Goal: Task Accomplishment & Management: Use online tool/utility

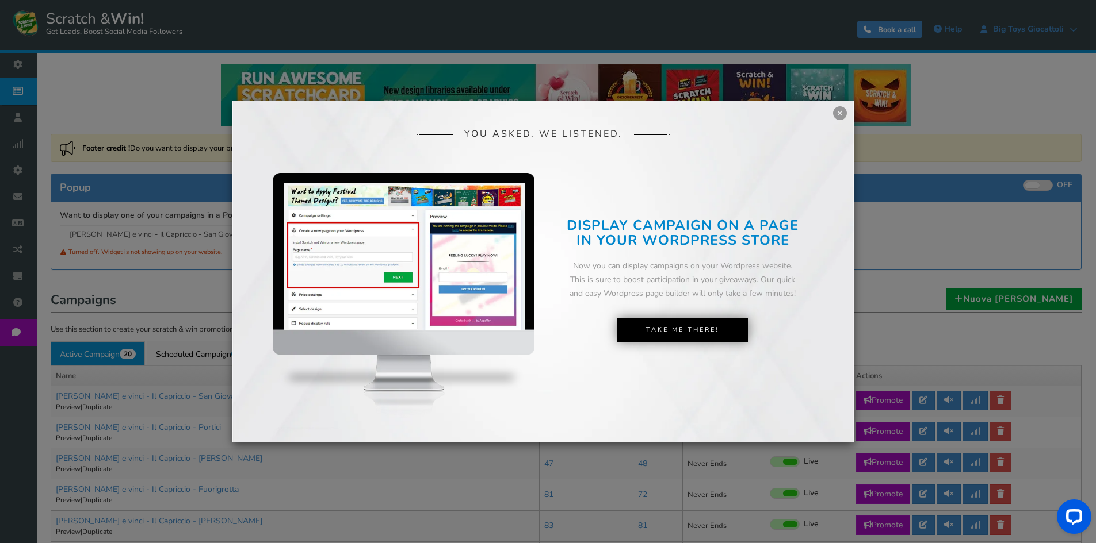
scroll to position [58, 0]
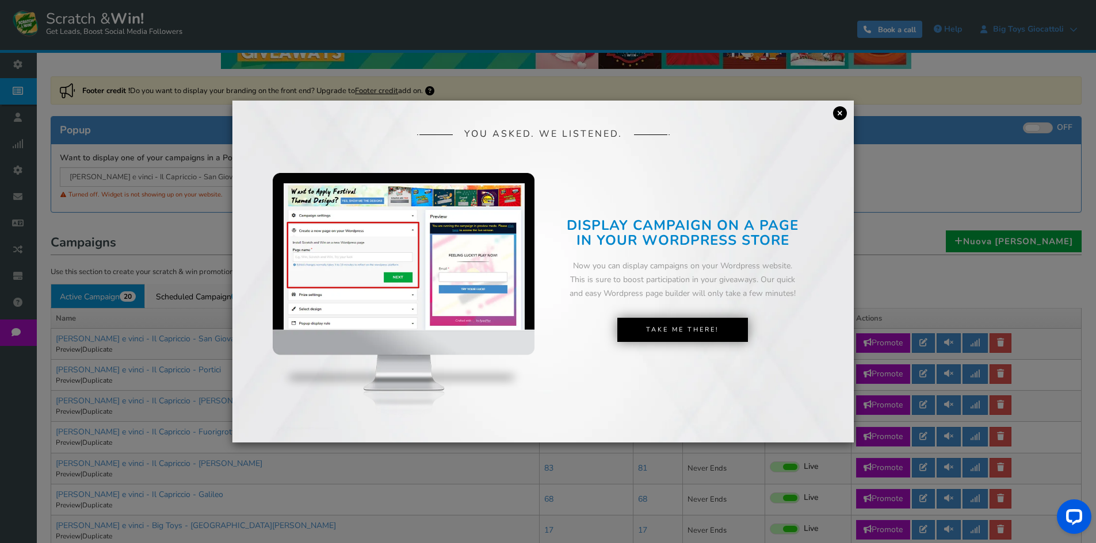
click at [838, 113] on link "×" at bounding box center [840, 113] width 14 height 14
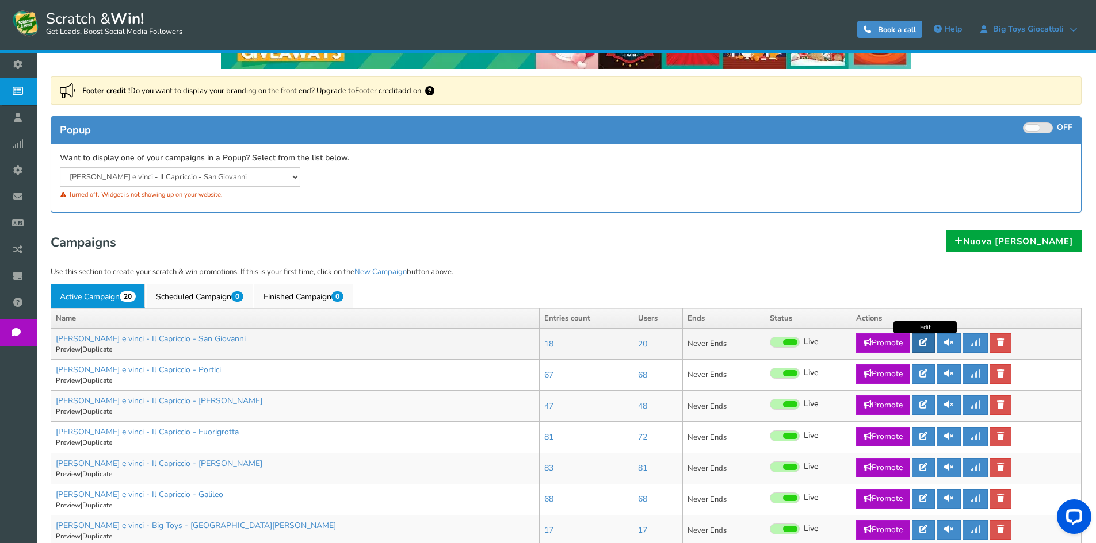
click at [920, 343] on link at bounding box center [923, 344] width 23 height 20
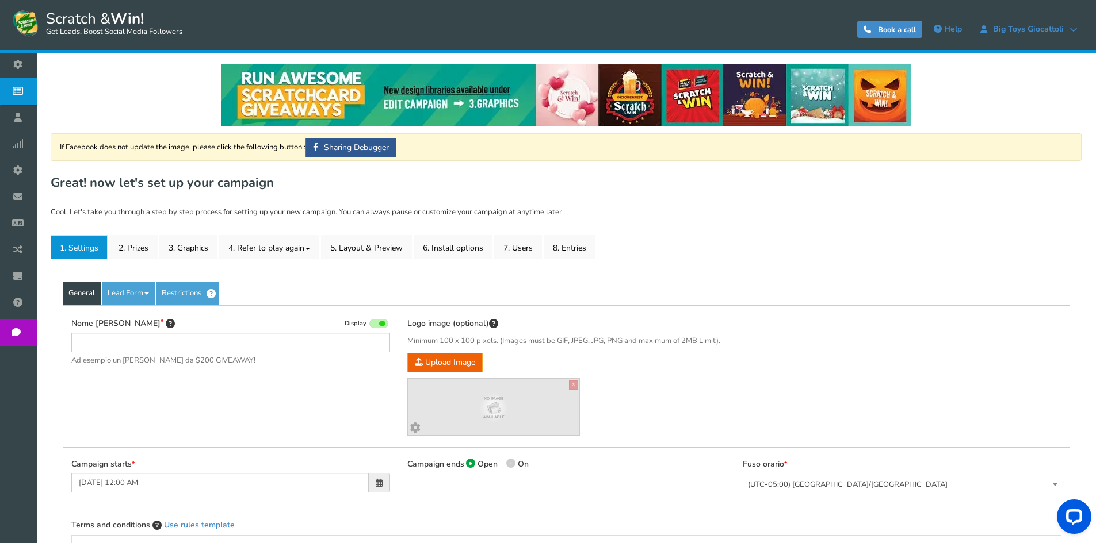
type input "[PERSON_NAME] e vinci - Il Capriccio - San Giovanni"
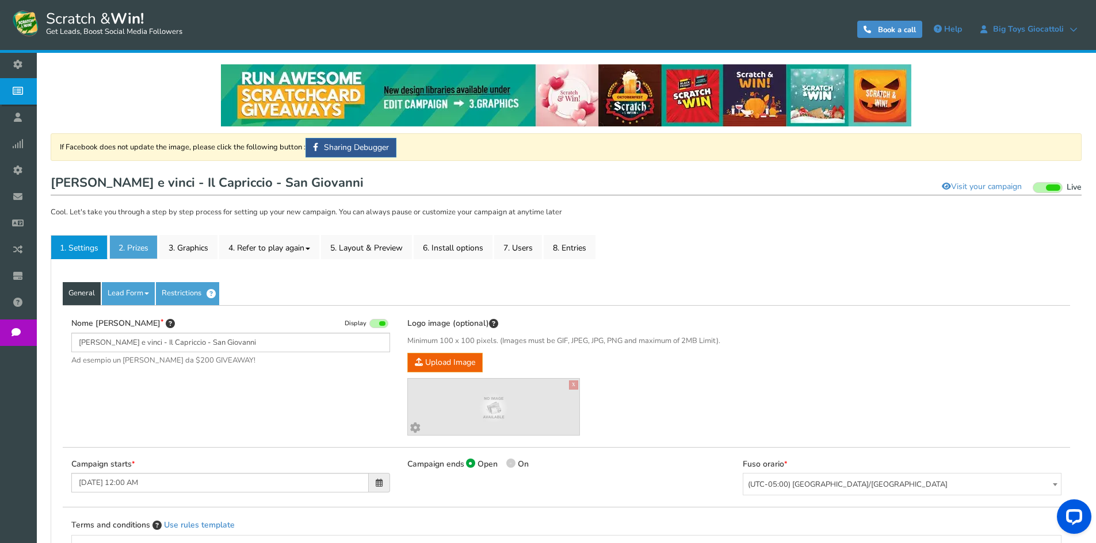
click at [123, 254] on link "2. Prizes" at bounding box center [133, 247] width 48 height 24
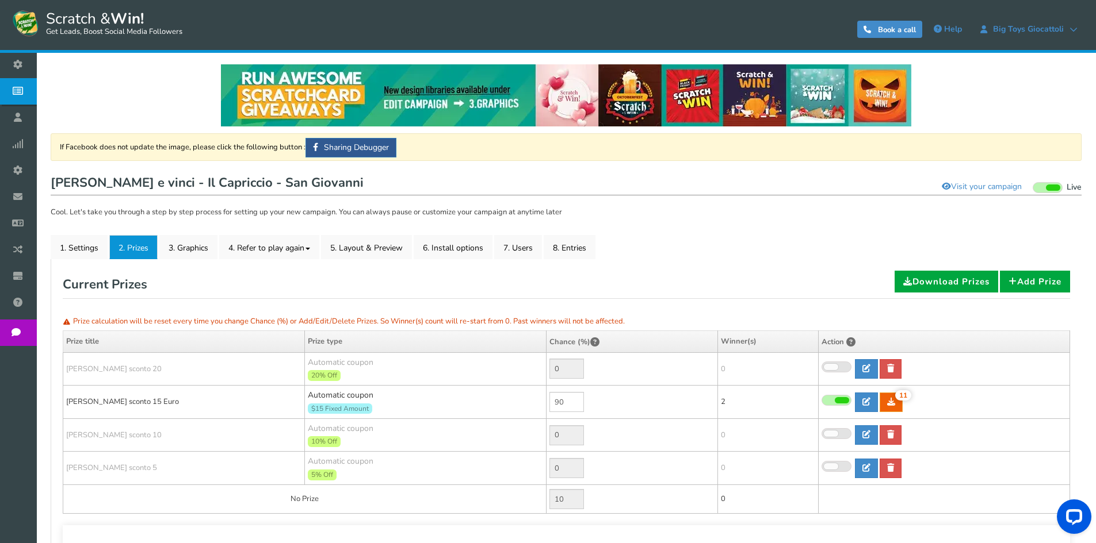
scroll to position [58, 0]
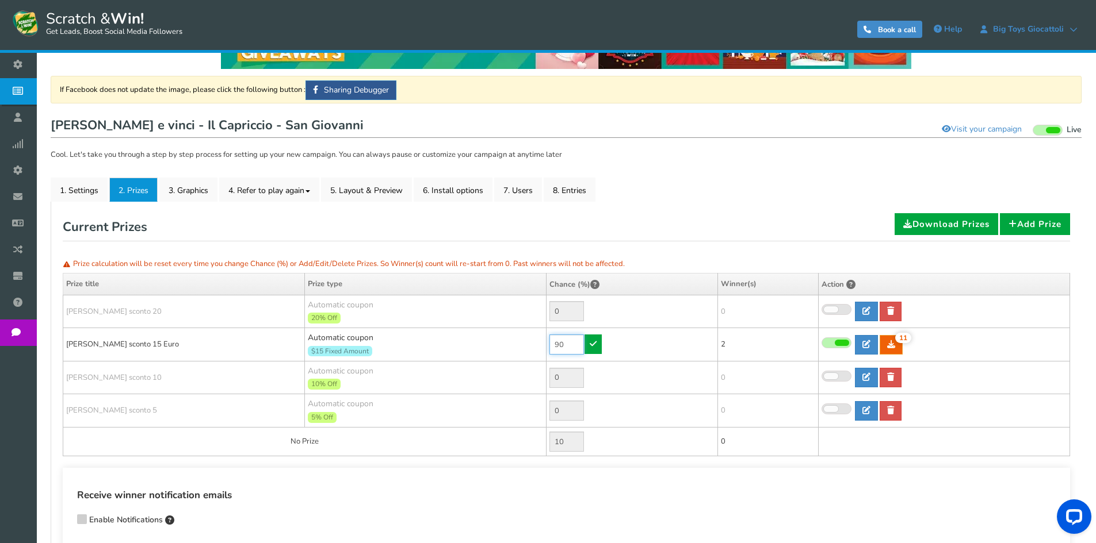
click at [577, 349] on input "90" at bounding box center [566, 345] width 35 height 20
click at [652, 216] on div "Current Prizes Download Prizes Add Prize" at bounding box center [566, 227] width 1007 height 28
drag, startPoint x: 567, startPoint y: 343, endPoint x: 501, endPoint y: 333, distance: 66.9
click at [504, 334] on tr "[PERSON_NAME] sconto 15 Euro Automatic coupon $15 Fixed Amount Min.order value:…" at bounding box center [566, 344] width 1006 height 33
type input "5"
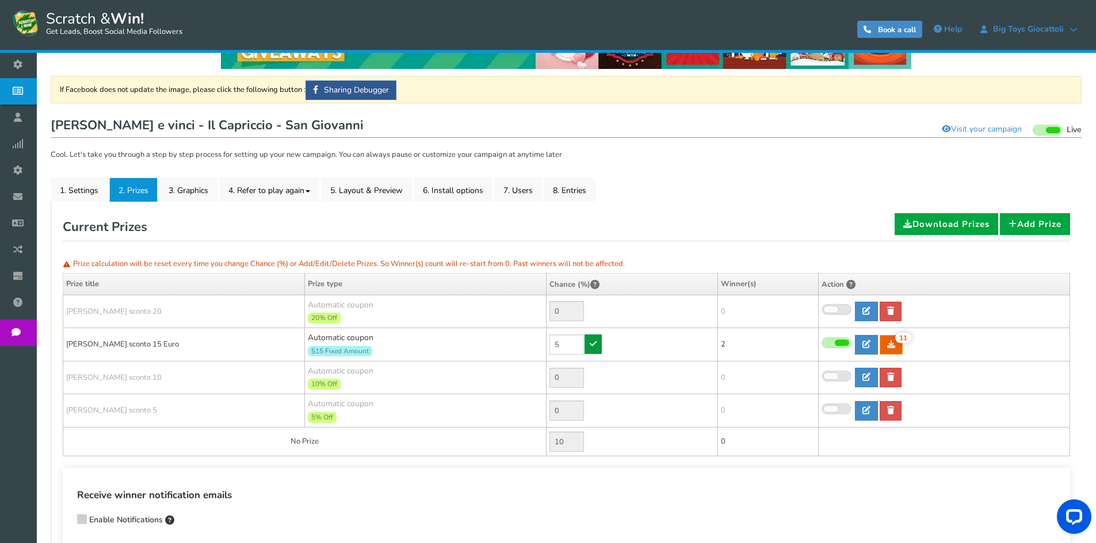
click at [600, 340] on link at bounding box center [592, 345] width 17 height 20
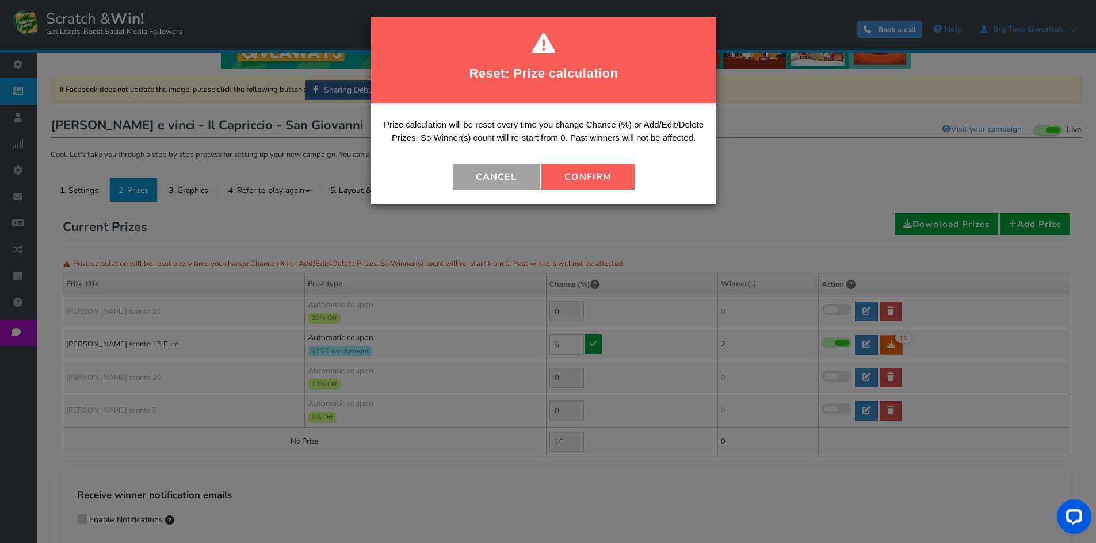
click at [513, 178] on button "Cancel" at bounding box center [496, 176] width 87 height 25
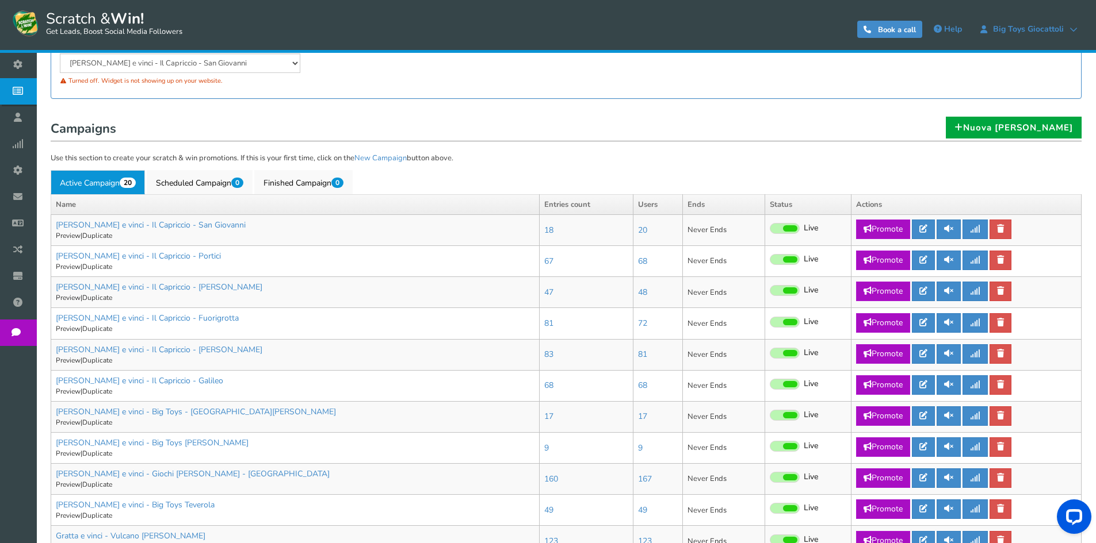
scroll to position [173, 0]
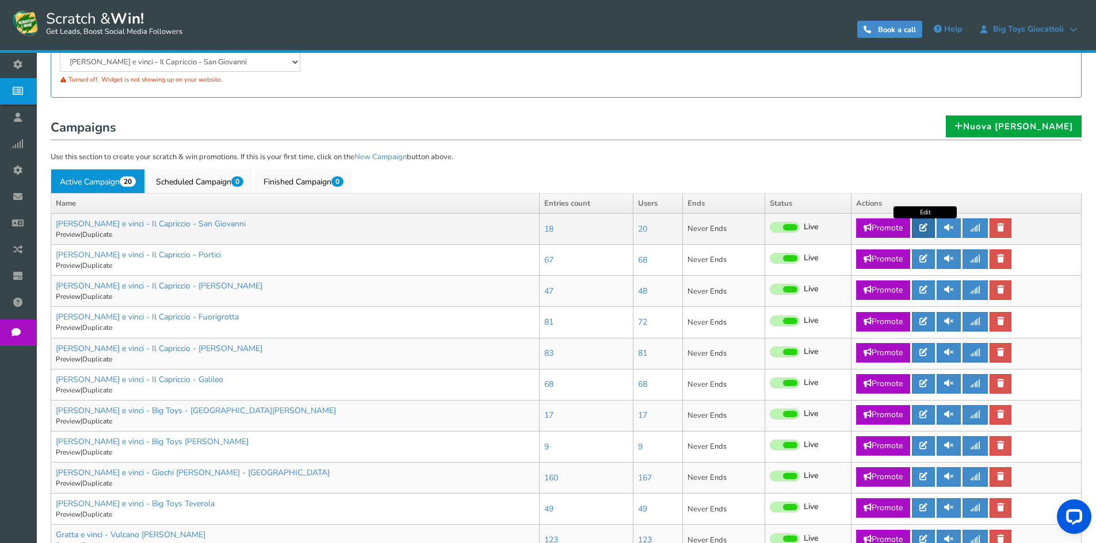
click at [921, 231] on icon at bounding box center [923, 228] width 8 height 8
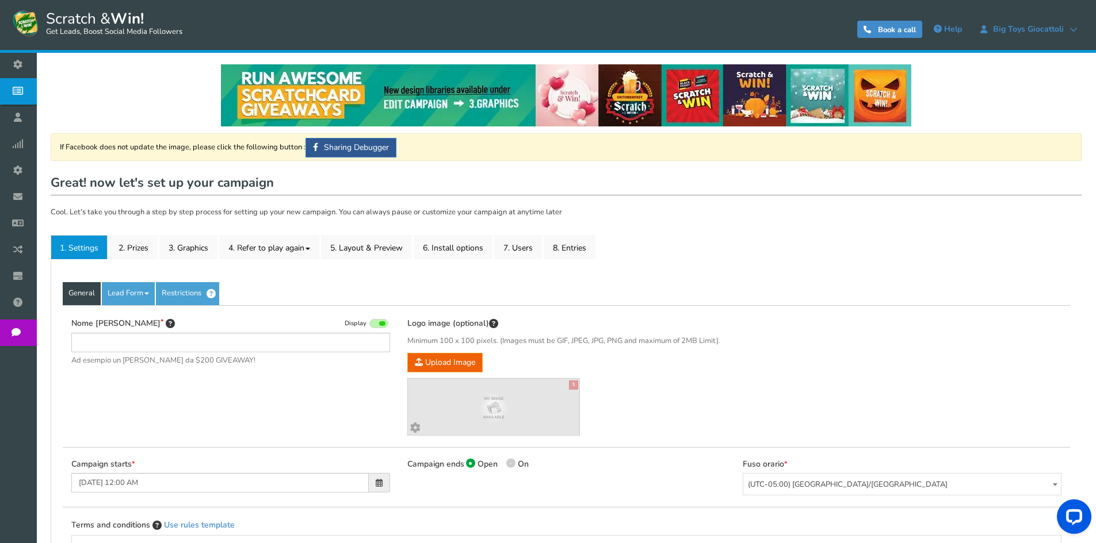
type input "[PERSON_NAME] e vinci - Il Capriccio - San Giovanni"
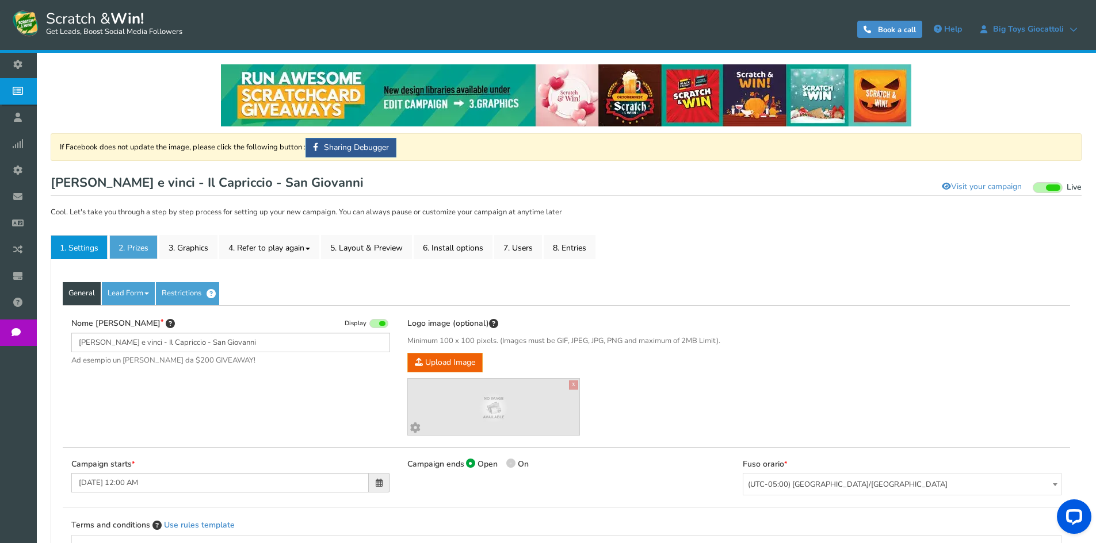
click at [145, 247] on link "2. Prizes" at bounding box center [133, 247] width 48 height 24
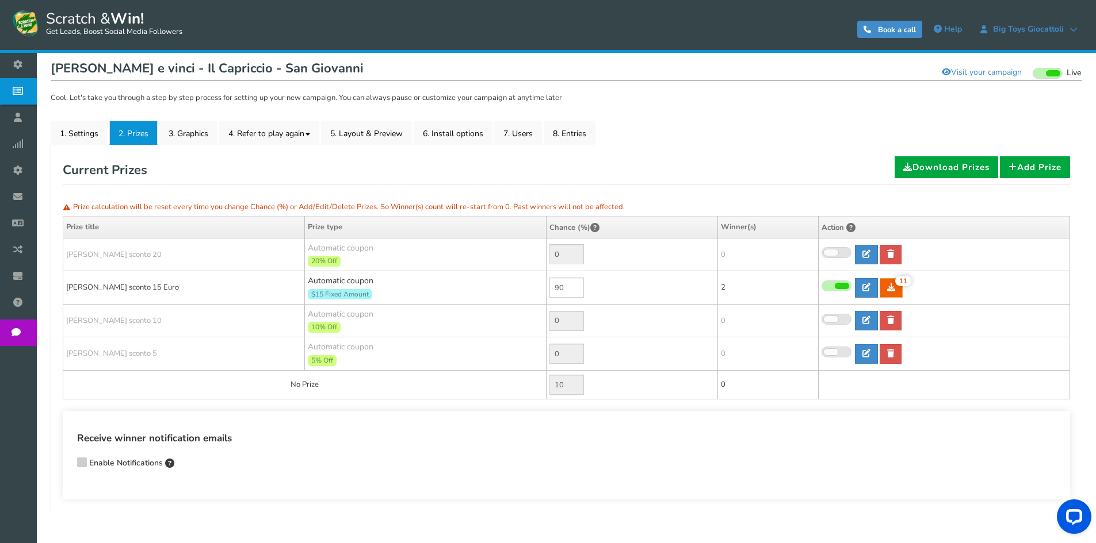
scroll to position [115, 0]
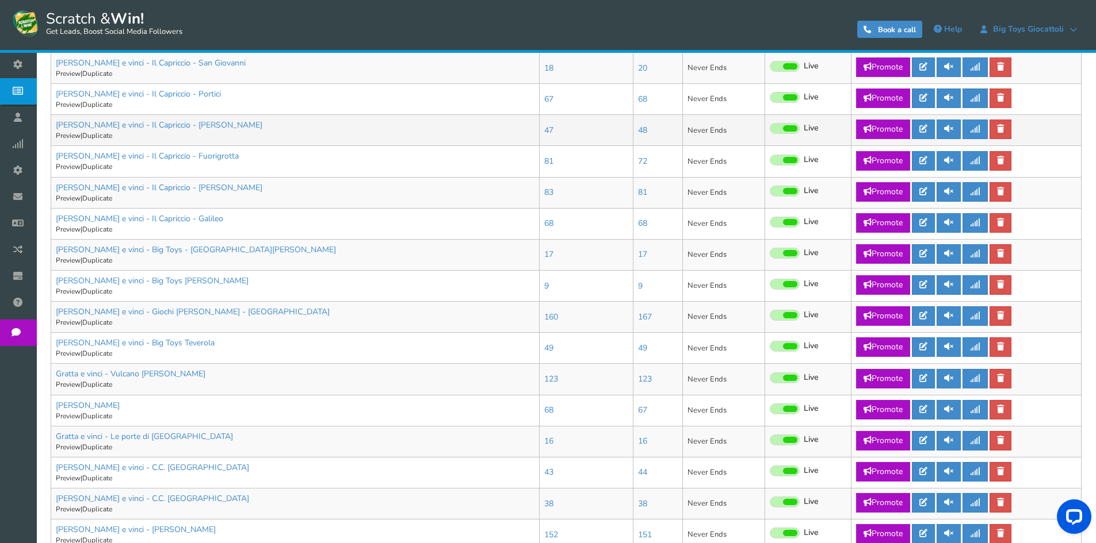
scroll to position [345, 0]
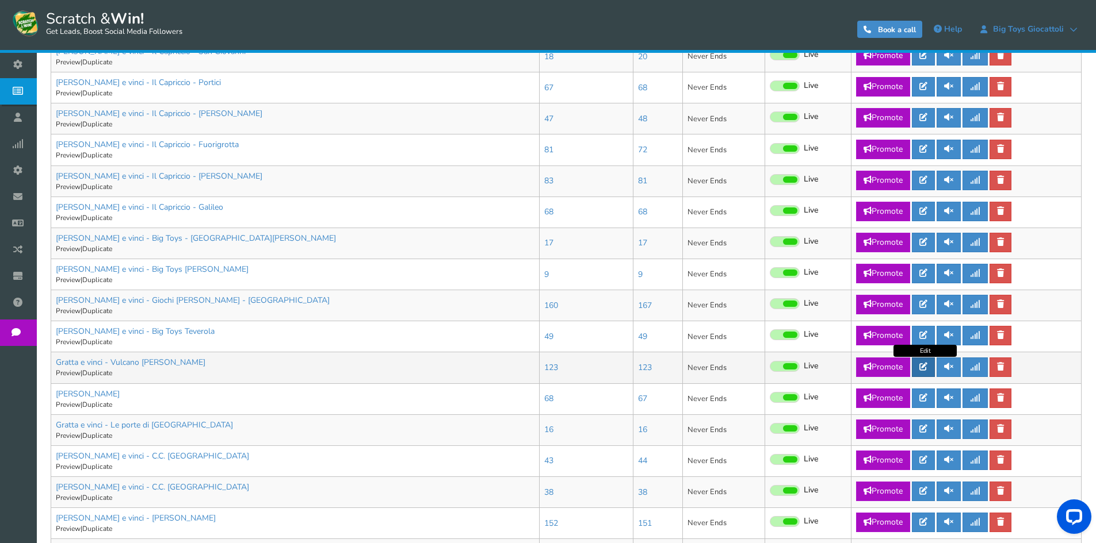
click at [927, 369] on icon at bounding box center [923, 367] width 8 height 8
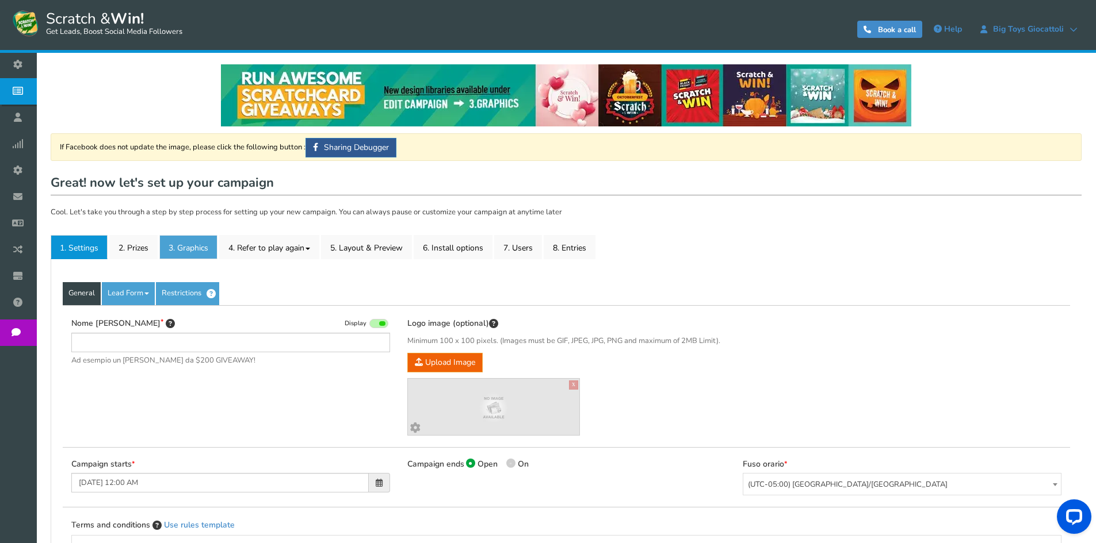
type input "Gratta e vinci - Vulcano [PERSON_NAME]"
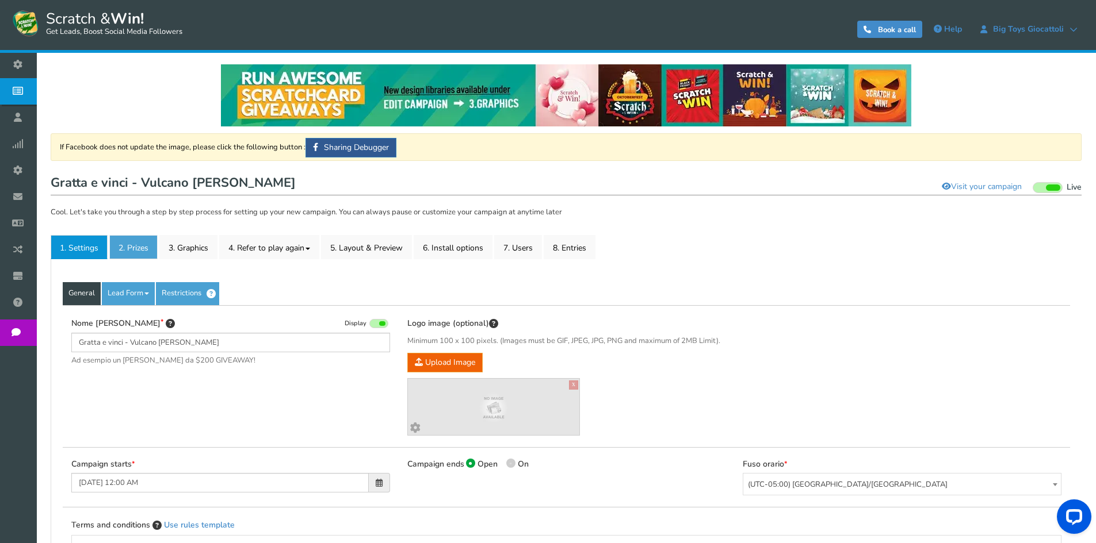
click at [147, 243] on link "2. Prizes" at bounding box center [133, 247] width 48 height 24
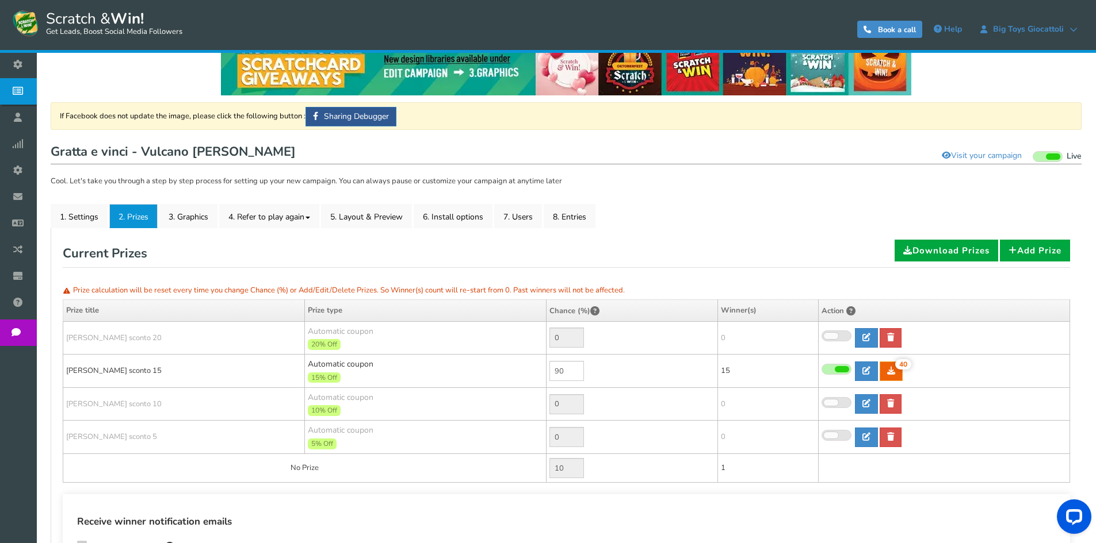
scroll to position [58, 0]
